Goal: Task Accomplishment & Management: Use online tool/utility

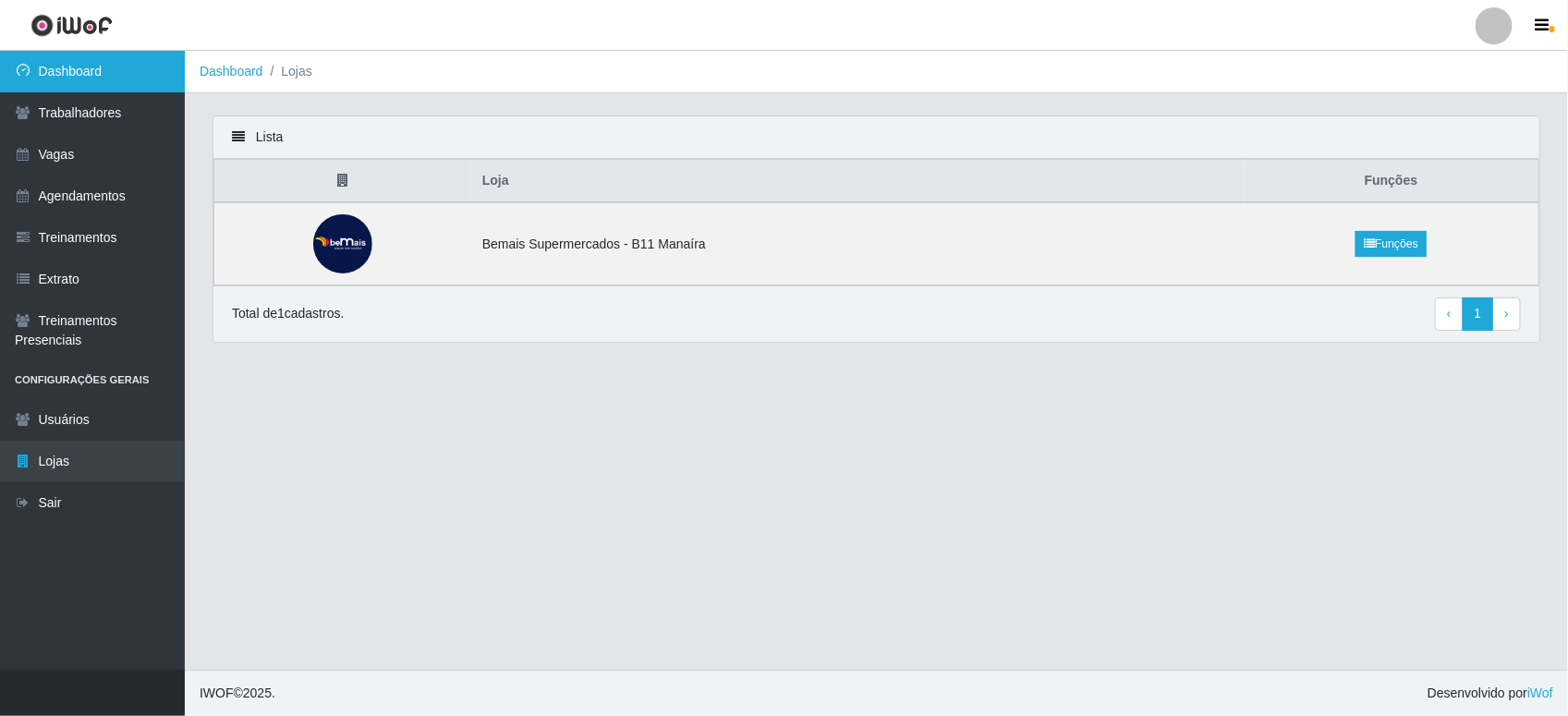
click at [102, 80] on link "Dashboard" at bounding box center [93, 72] width 185 height 42
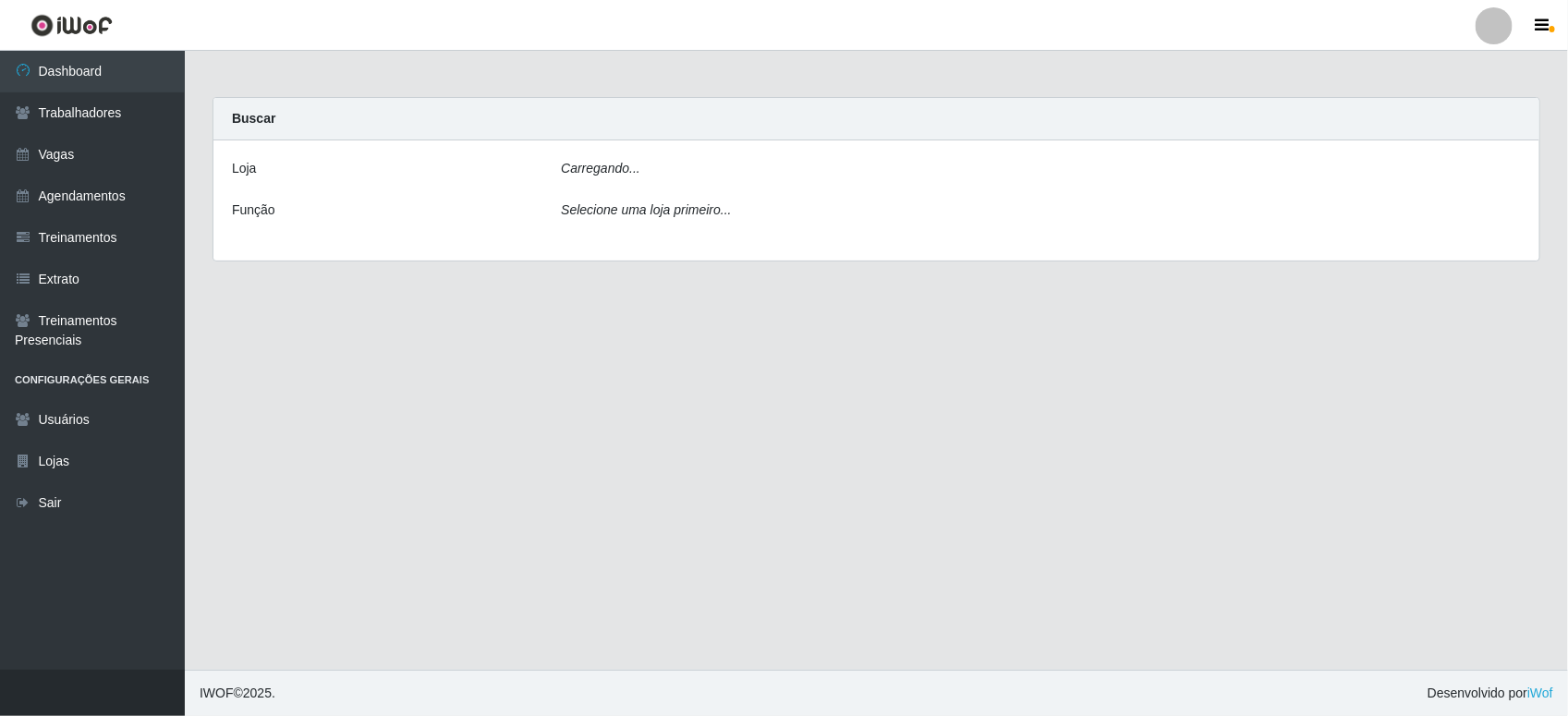
click at [888, 181] on div "Carregando..." at bounding box center [1041, 172] width 988 height 27
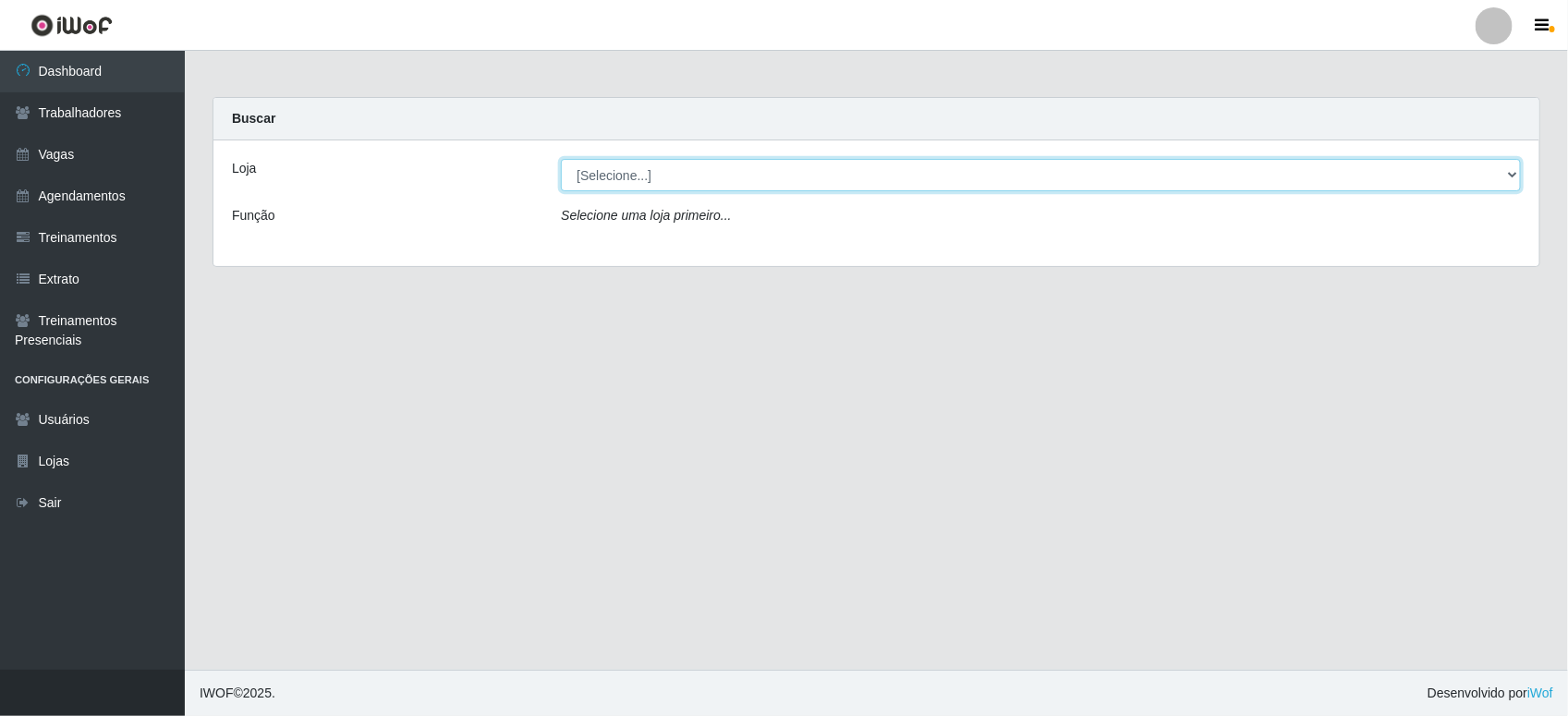
click at [888, 183] on select "[Selecione...] Bemais Supermercados - B11 Manaíra" at bounding box center [1041, 175] width 960 height 32
select select "409"
click at [561, 159] on select "[Selecione...] Bemais Supermercados - B11 Manaíra" at bounding box center [1041, 175] width 960 height 32
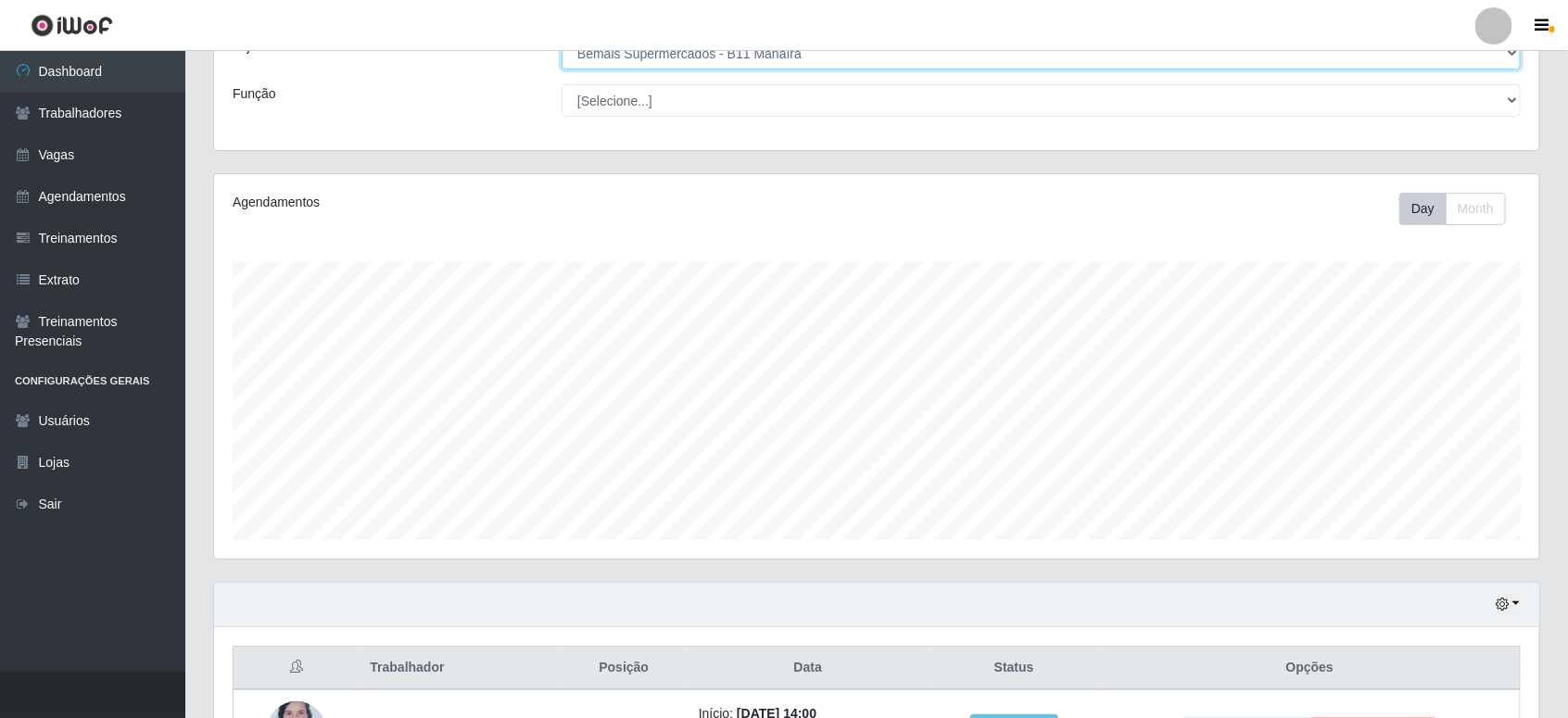
scroll to position [267, 0]
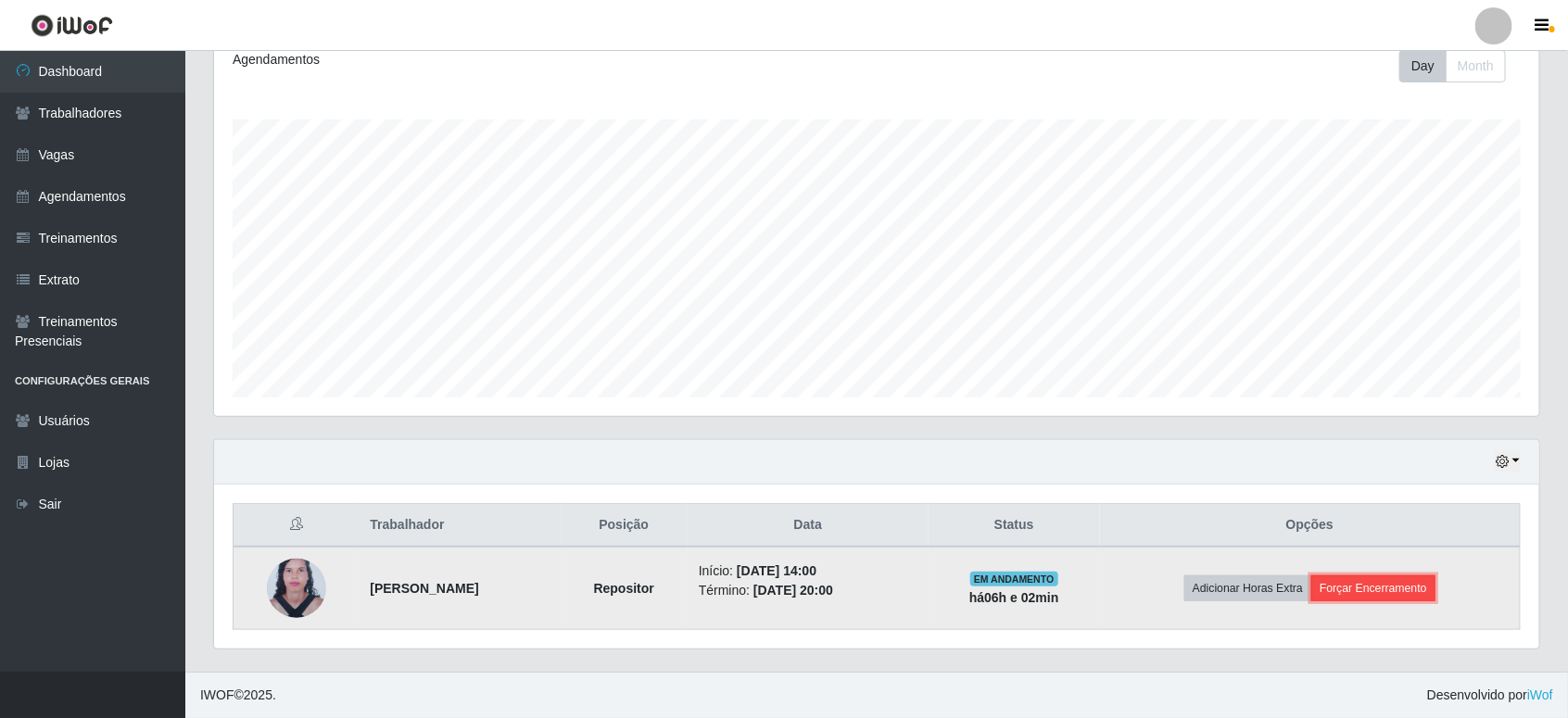
click at [1364, 584] on button "Forçar Encerramento" at bounding box center [1373, 588] width 124 height 26
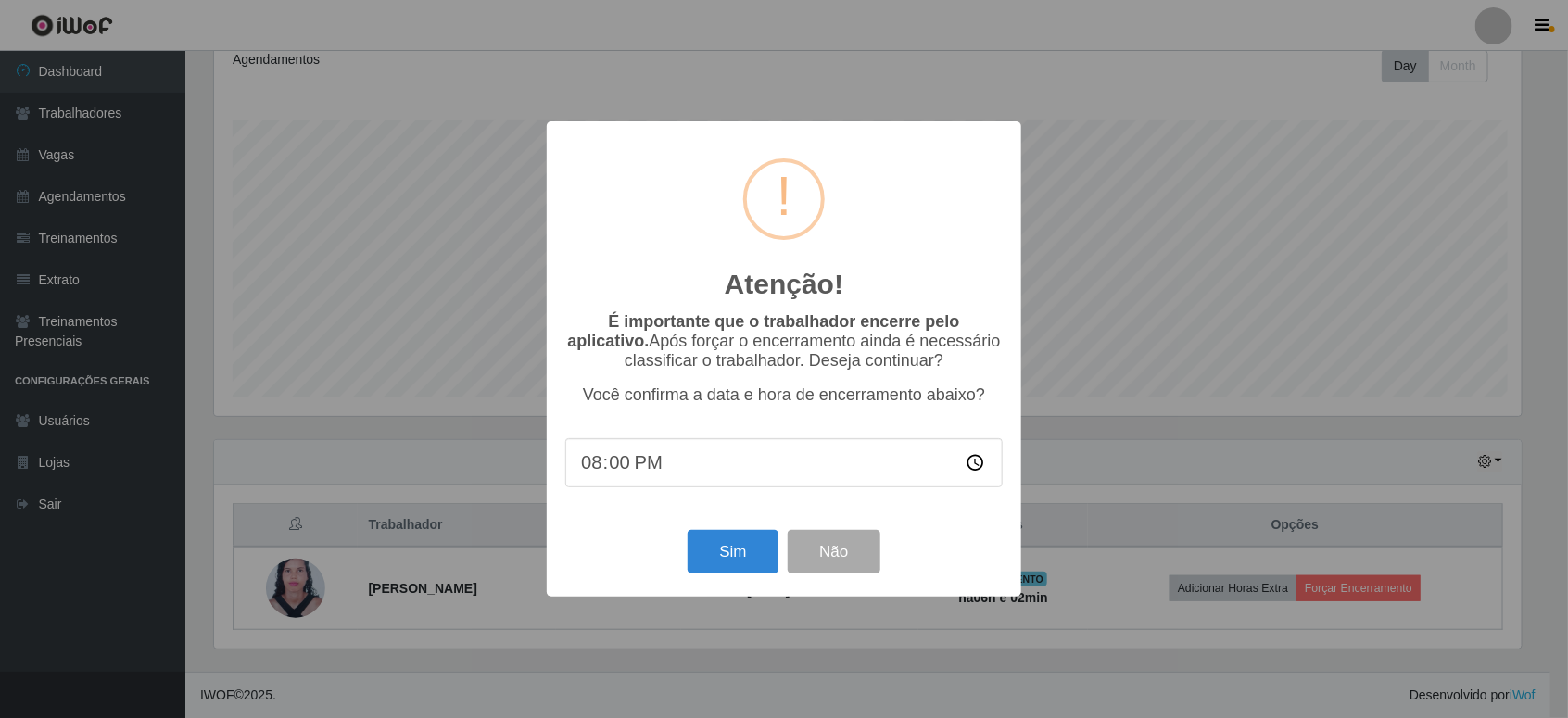
scroll to position [385, 1312]
click at [706, 562] on button "Sim" at bounding box center [735, 552] width 90 height 44
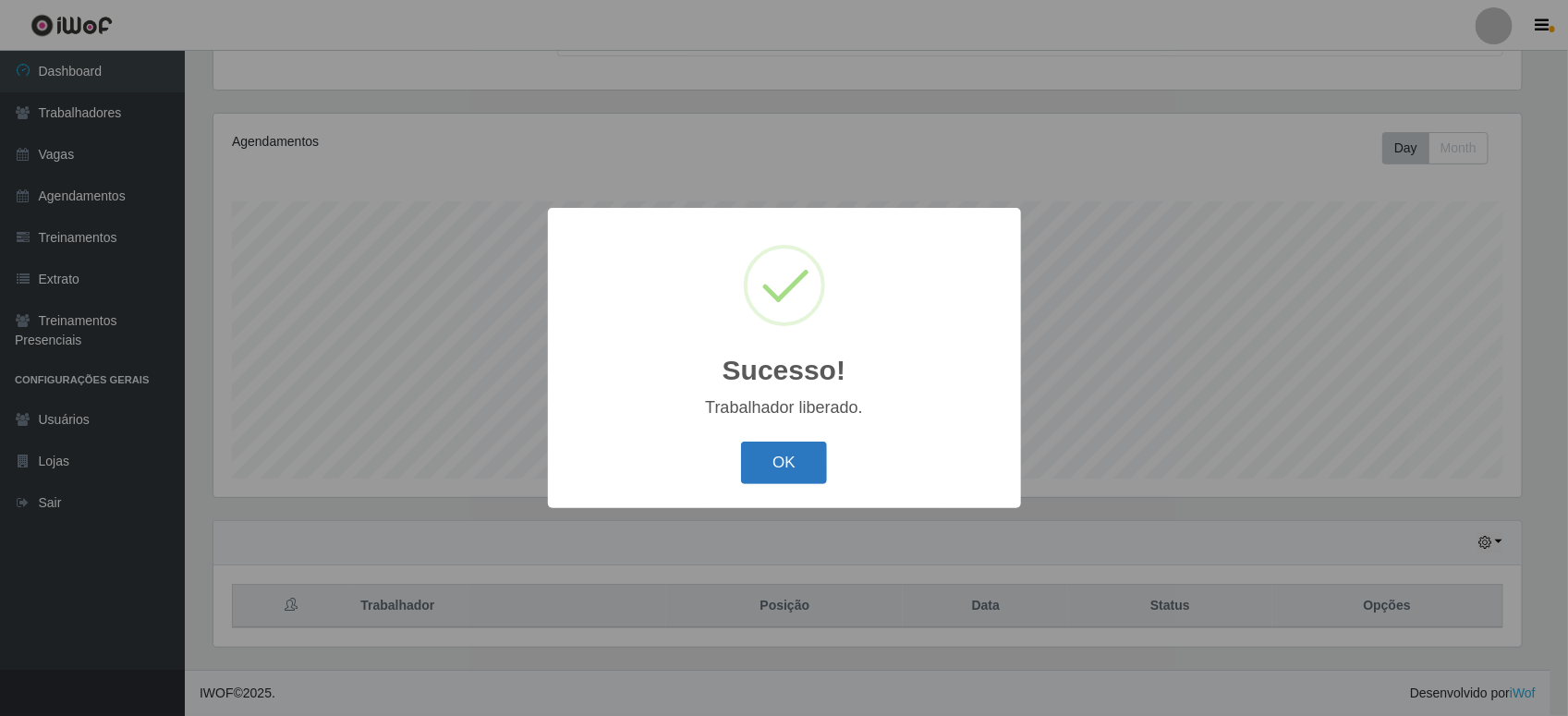
click at [809, 472] on button "OK" at bounding box center [784, 463] width 86 height 44
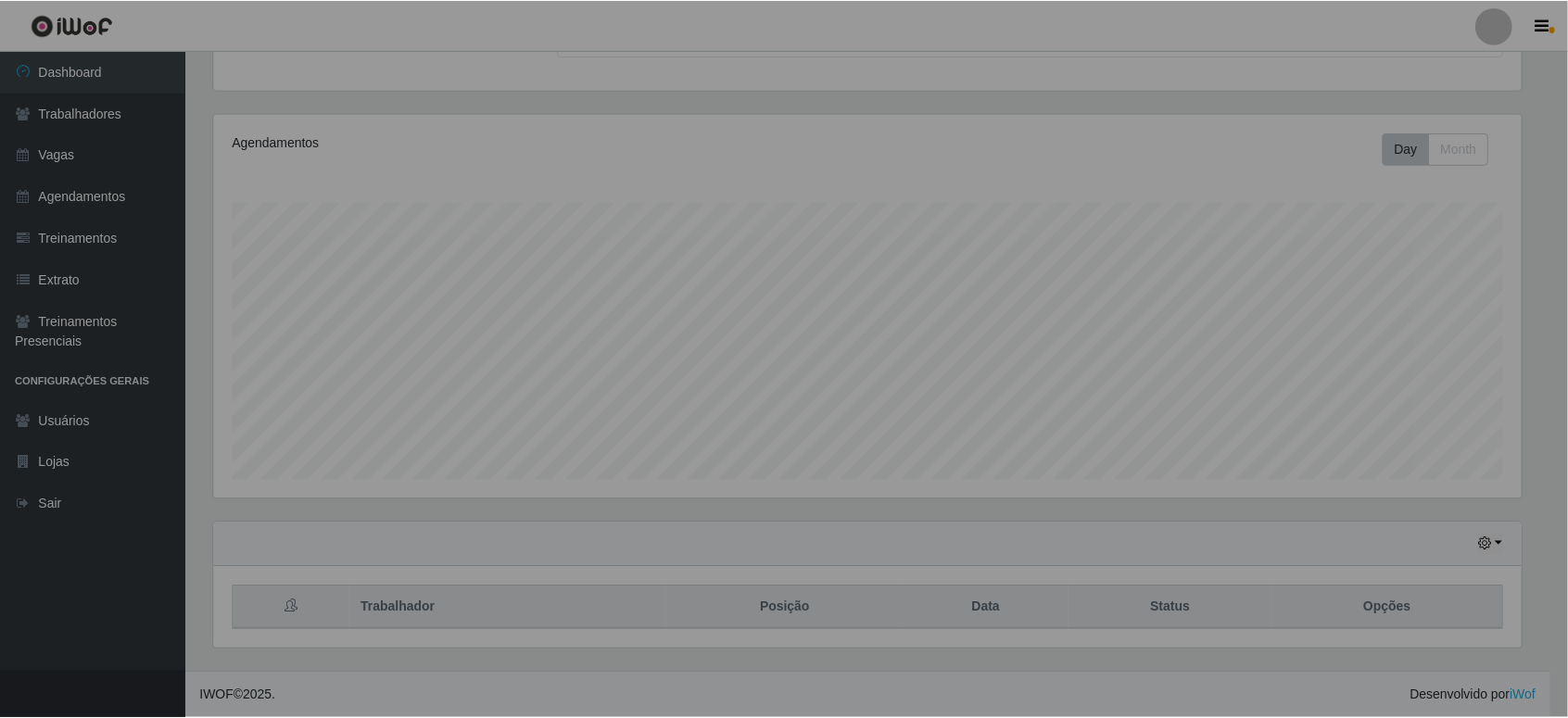
scroll to position [385, 1325]
